Goal: Information Seeking & Learning: Find specific fact

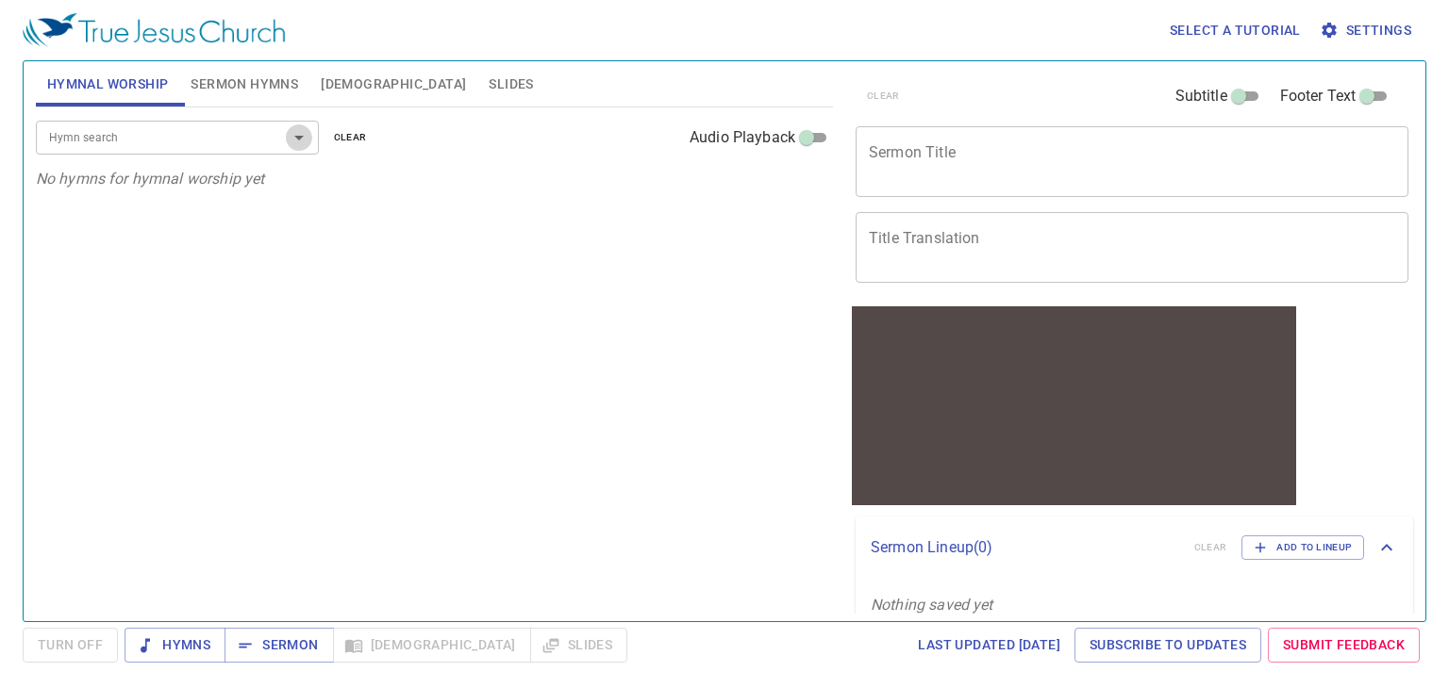
click at [302, 137] on icon "Open" at bounding box center [299, 137] width 23 height 23
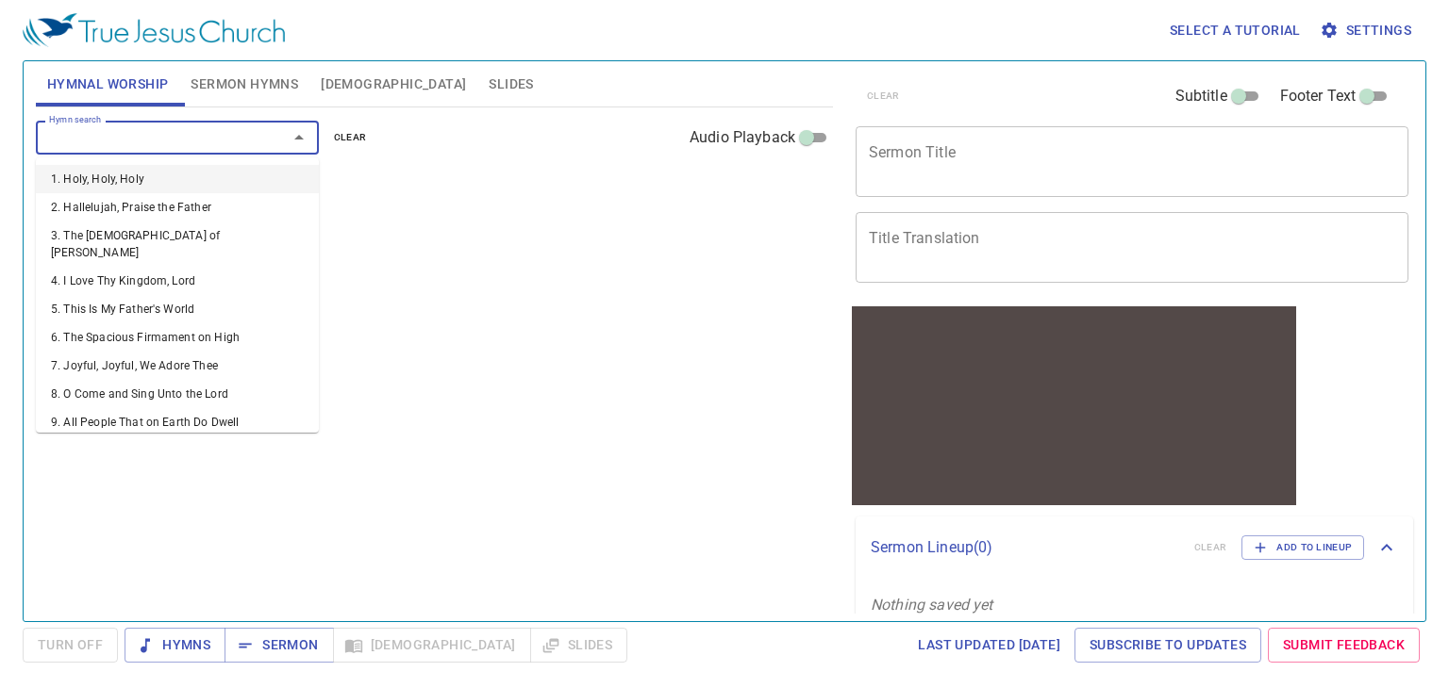
click at [302, 137] on icon "Close" at bounding box center [299, 137] width 23 height 23
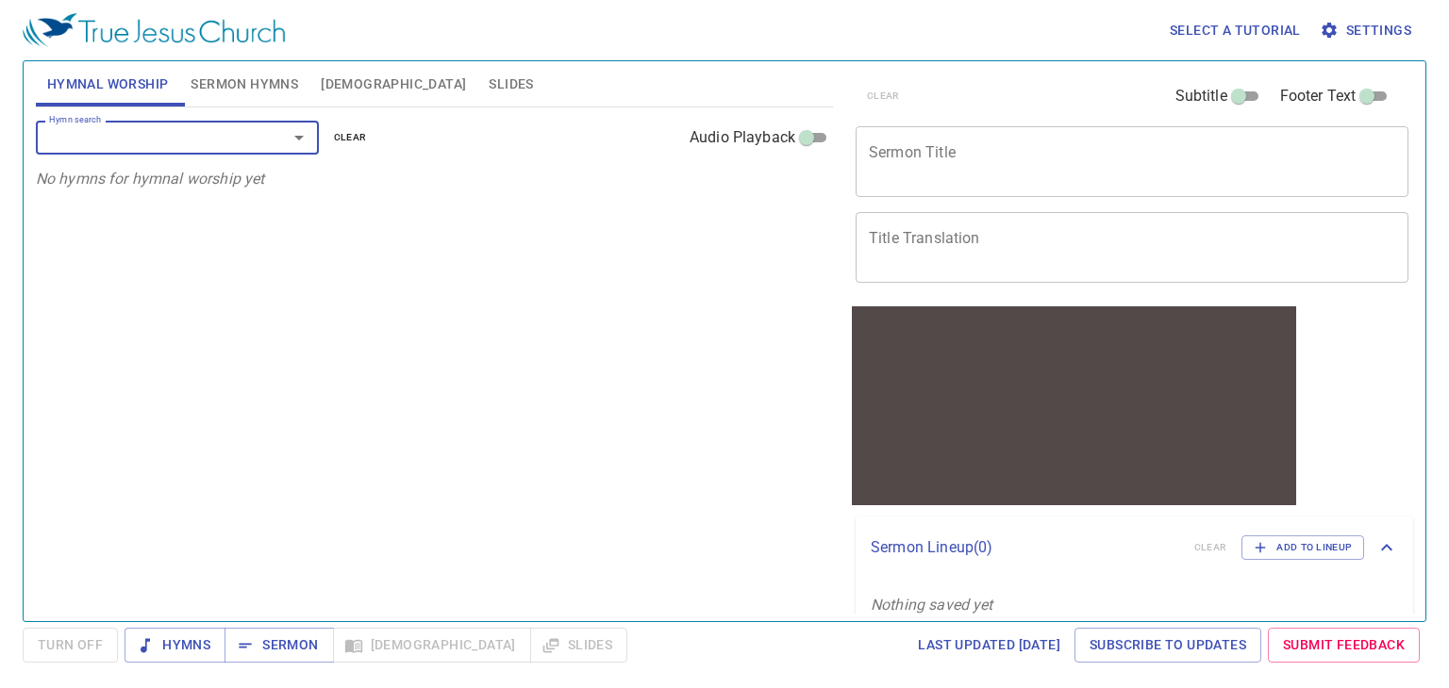
click at [342, 84] on span "Bible" at bounding box center [393, 85] width 145 height 24
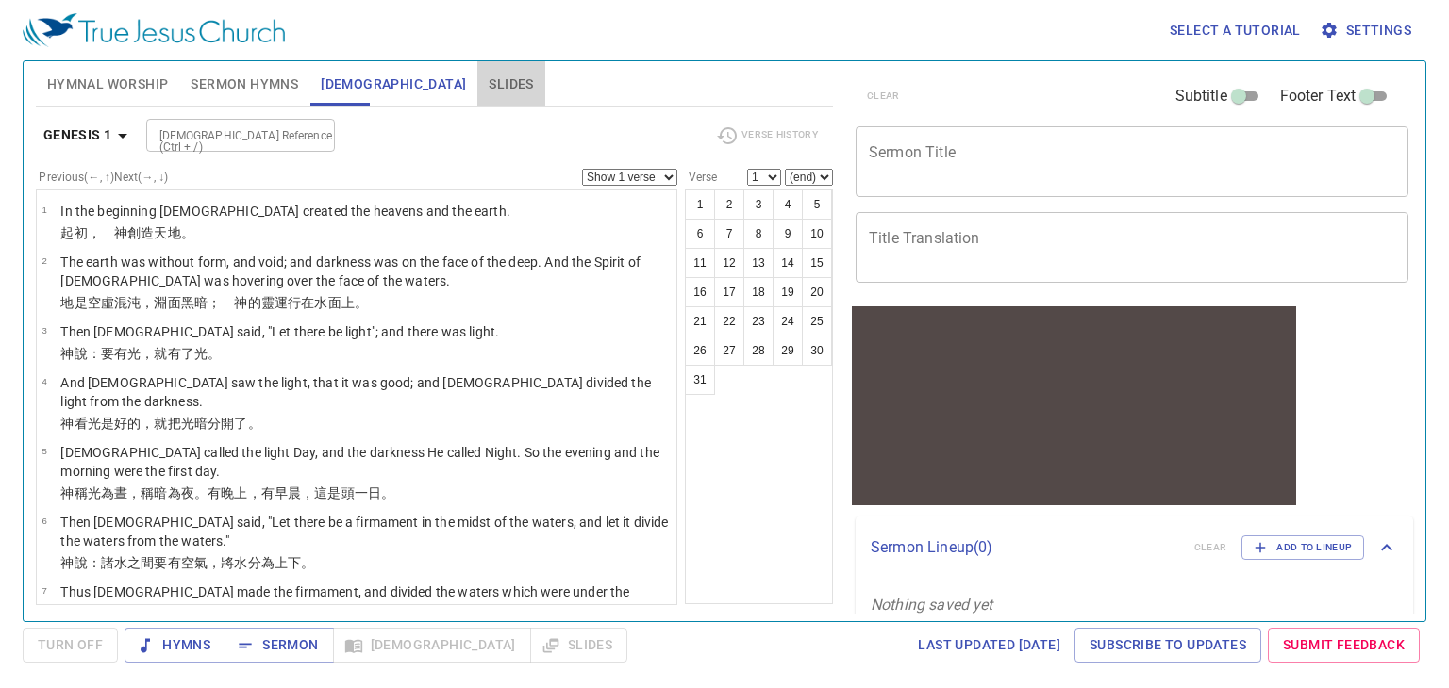
click at [489, 84] on span "Slides" at bounding box center [511, 85] width 44 height 24
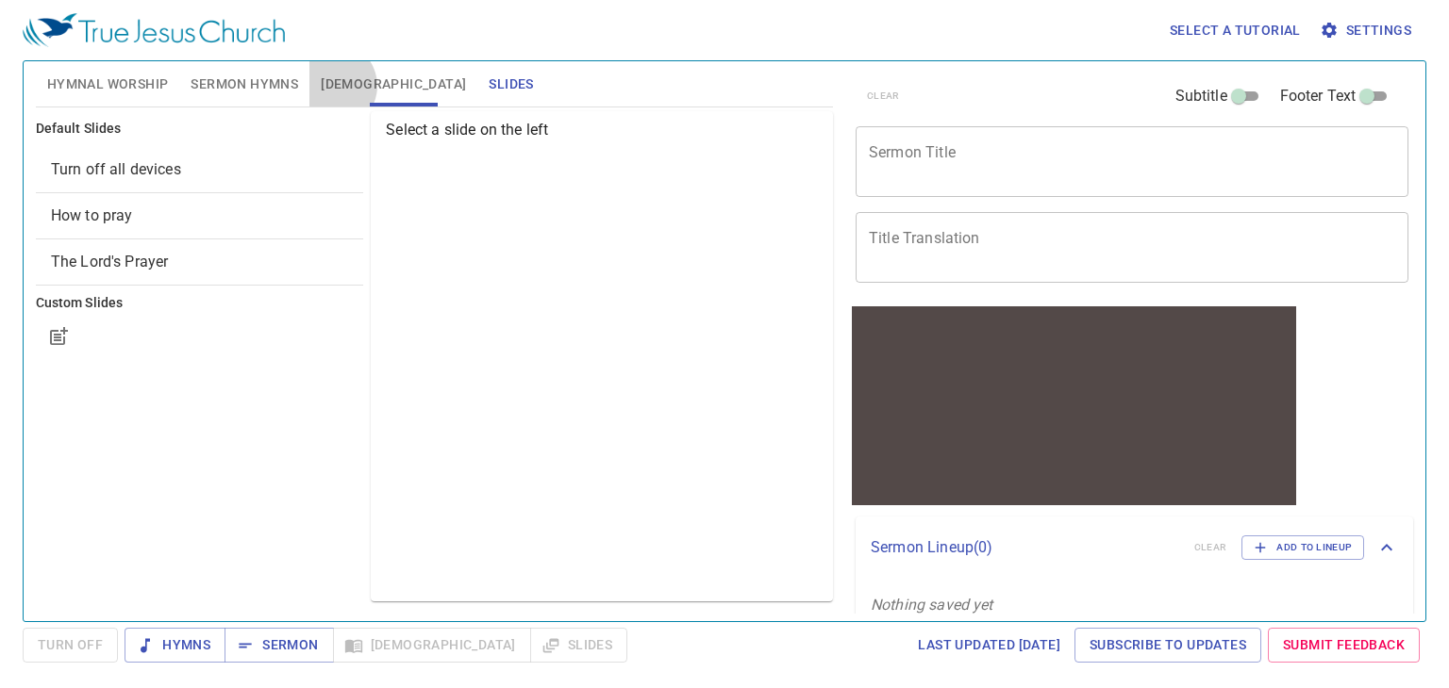
click at [332, 86] on span "Bible" at bounding box center [393, 85] width 145 height 24
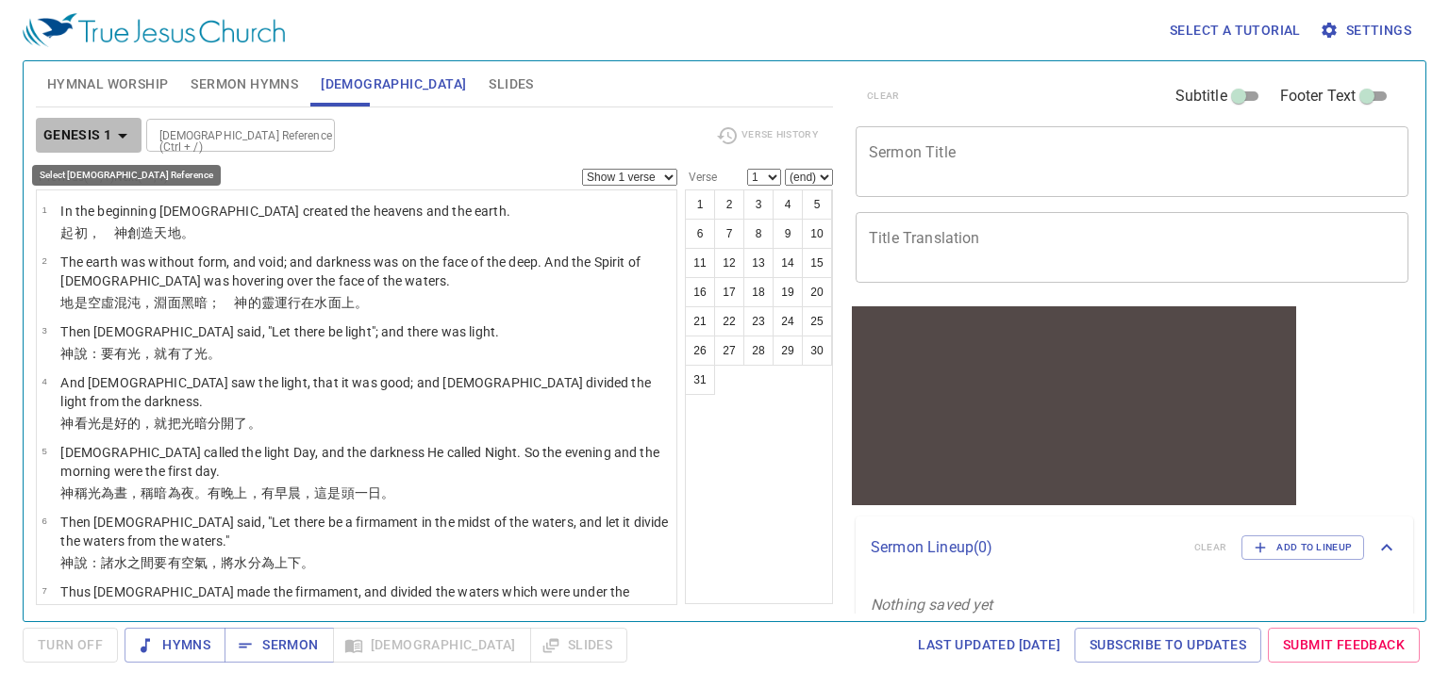
click at [117, 135] on icon "button" at bounding box center [122, 135] width 23 height 23
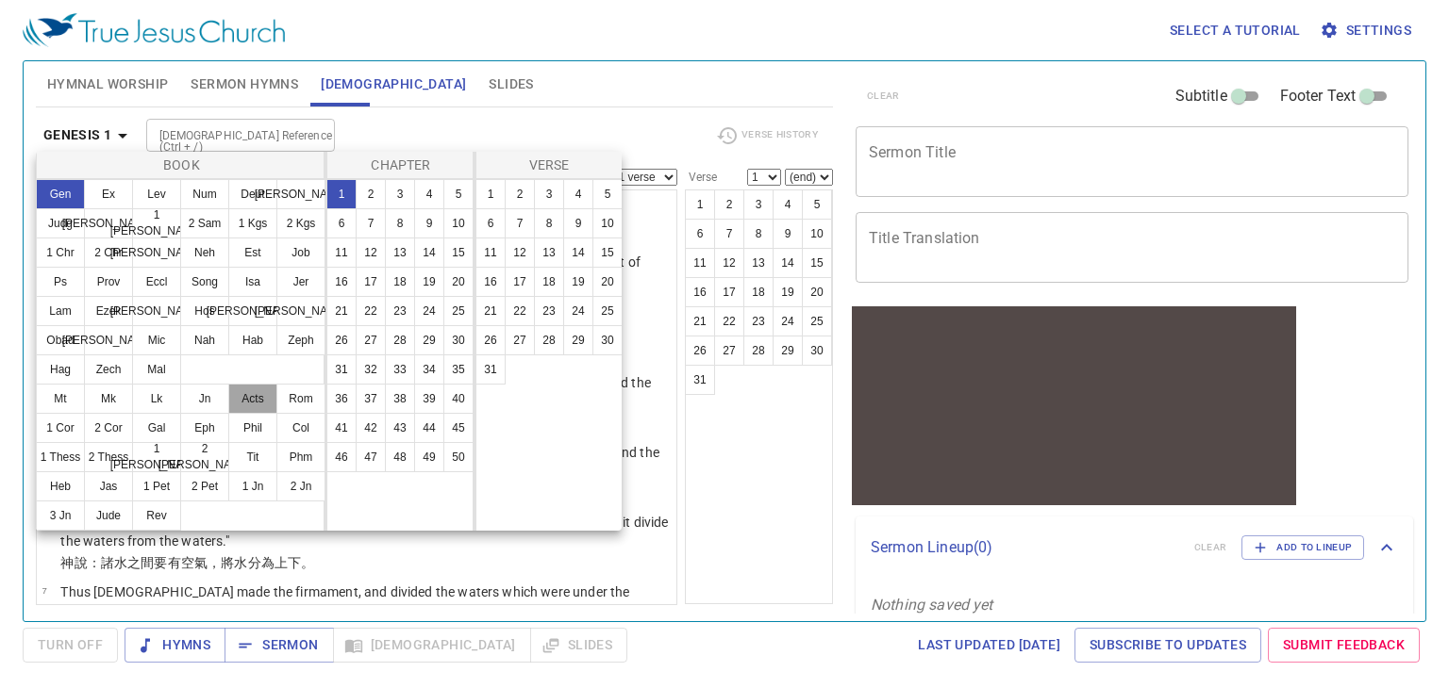
click at [250, 395] on button "Acts" at bounding box center [252, 399] width 49 height 30
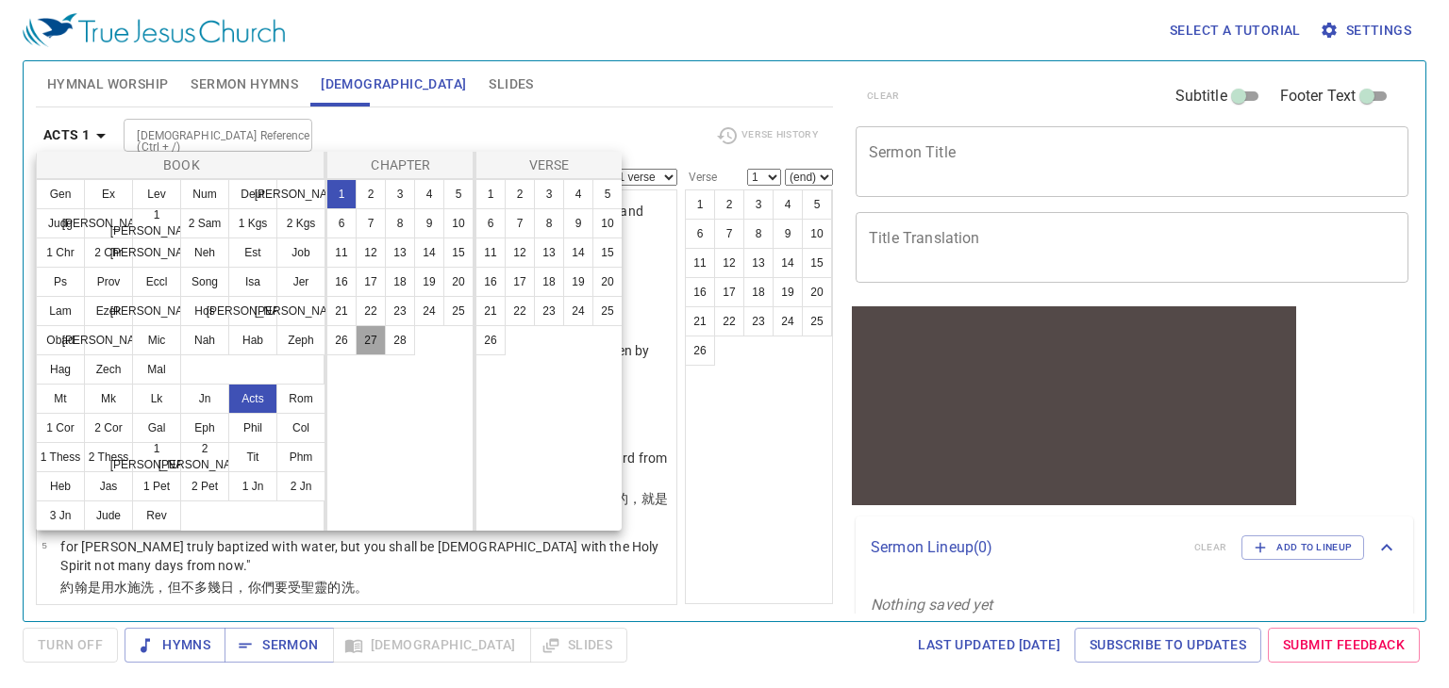
click at [373, 336] on button "27" at bounding box center [371, 340] width 30 height 30
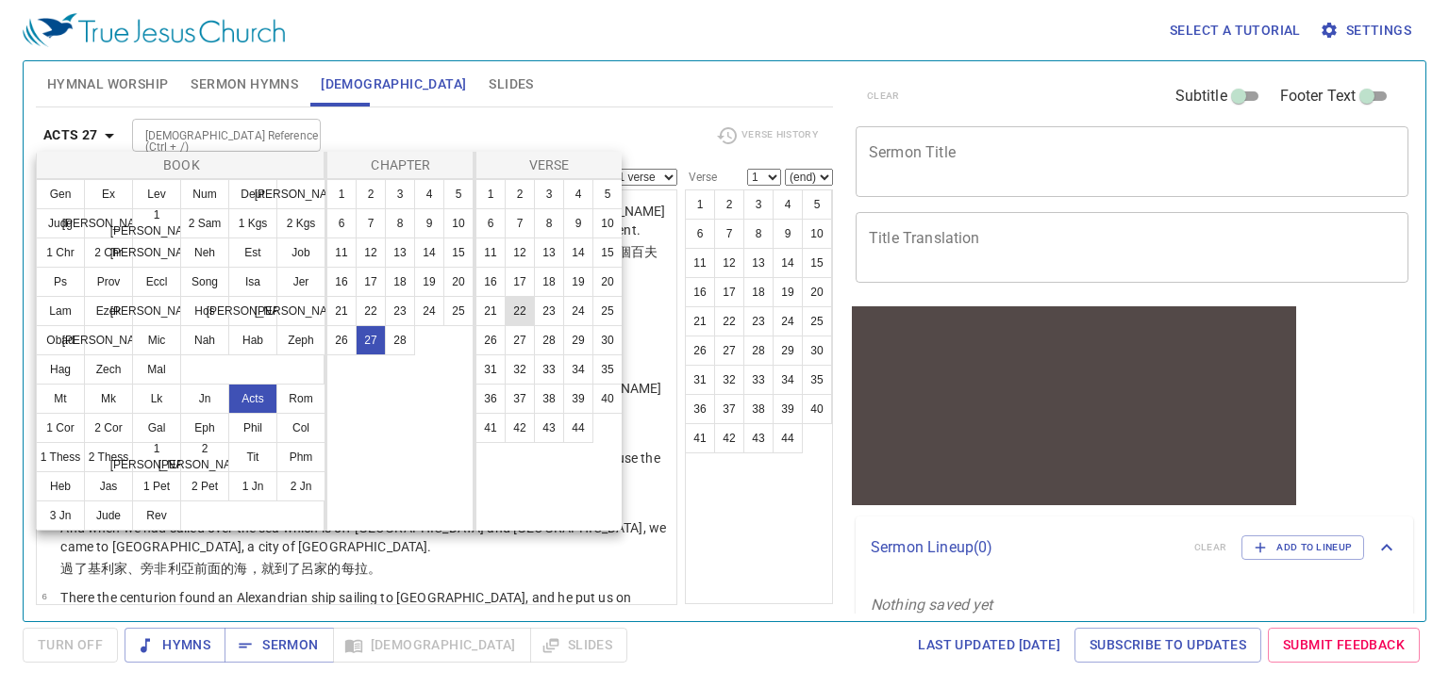
click at [519, 314] on button "22" at bounding box center [520, 311] width 30 height 30
select select "22"
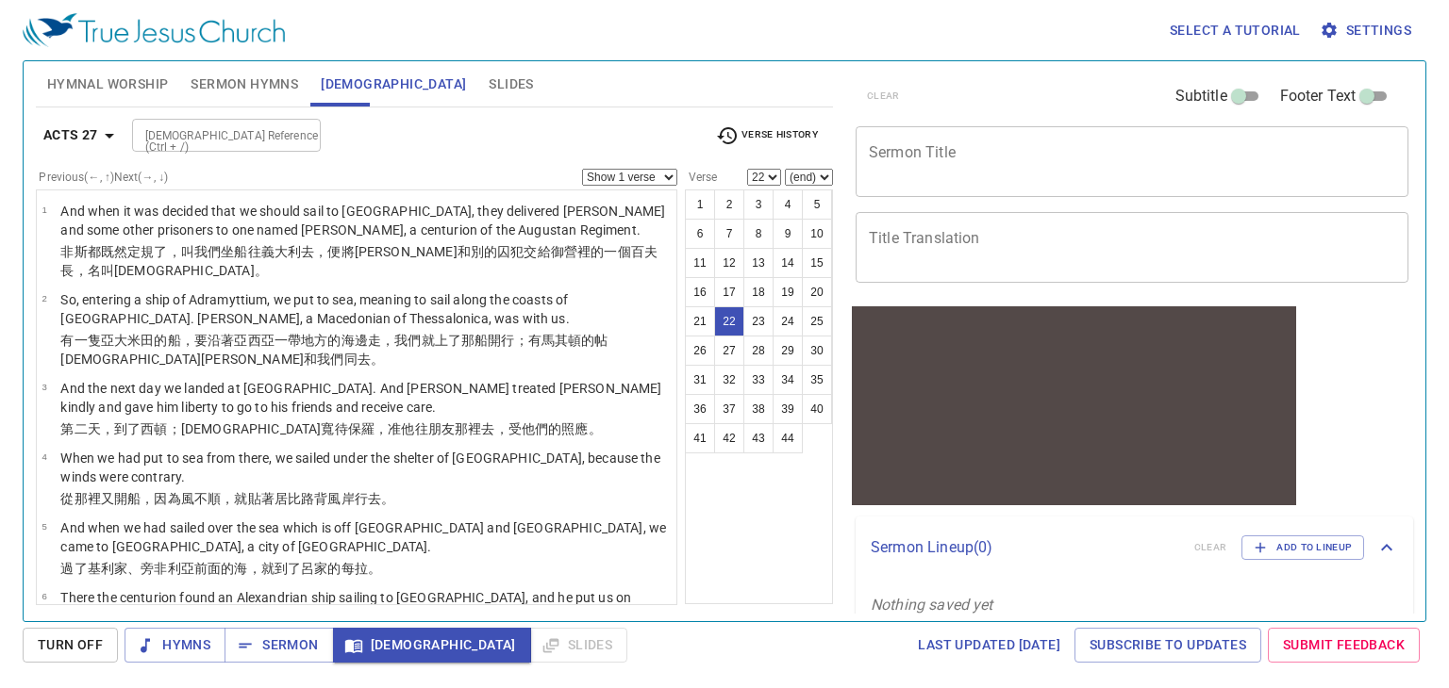
scroll to position [1273, 0]
